Goal: Navigation & Orientation: Go to known website

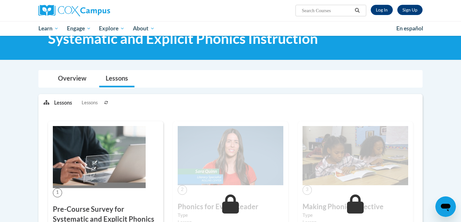
scroll to position [25, 0]
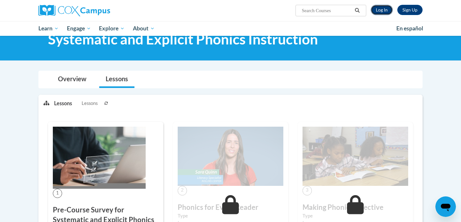
click at [384, 12] on link "Log In" at bounding box center [382, 10] width 22 height 10
